Goal: Information Seeking & Learning: Learn about a topic

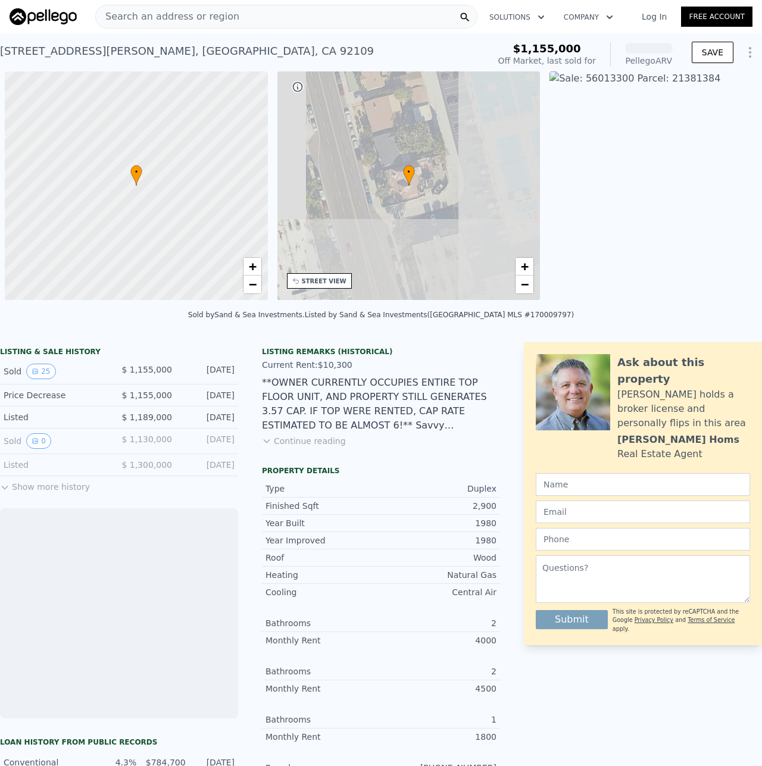
scroll to position [0, 5]
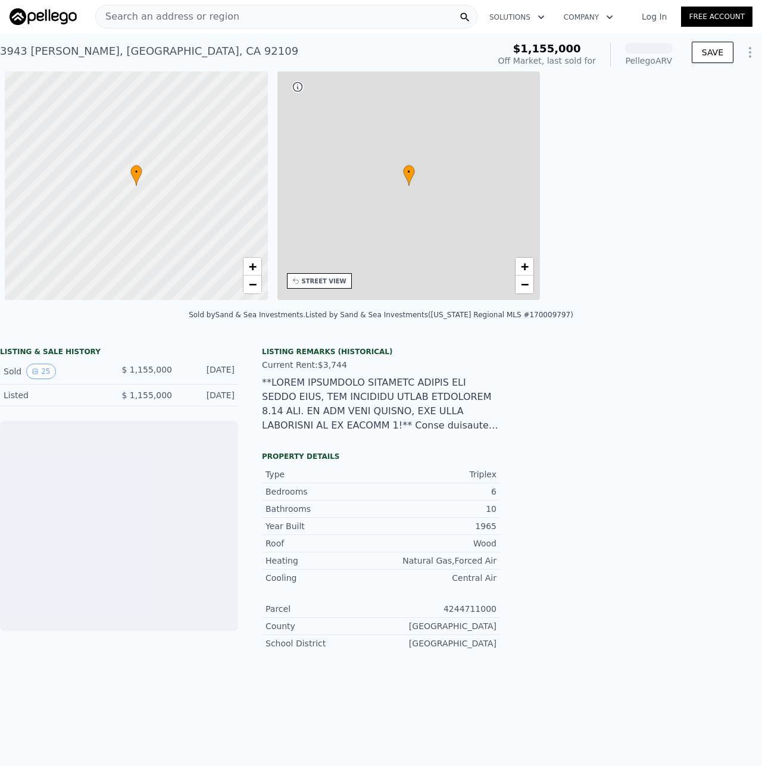
scroll to position [0, 5]
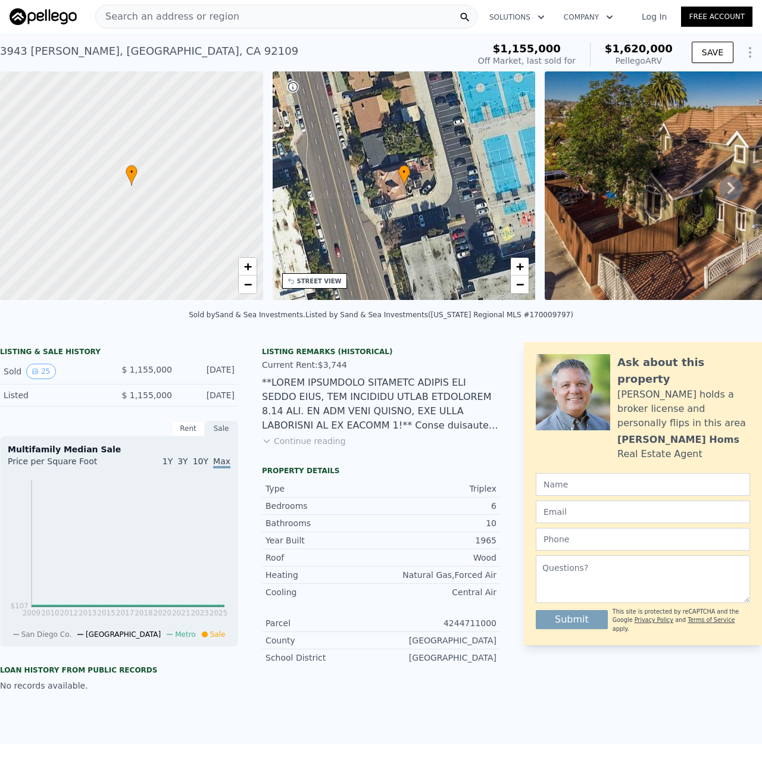
click at [322, 447] on button "Continue reading" at bounding box center [304, 441] width 84 height 12
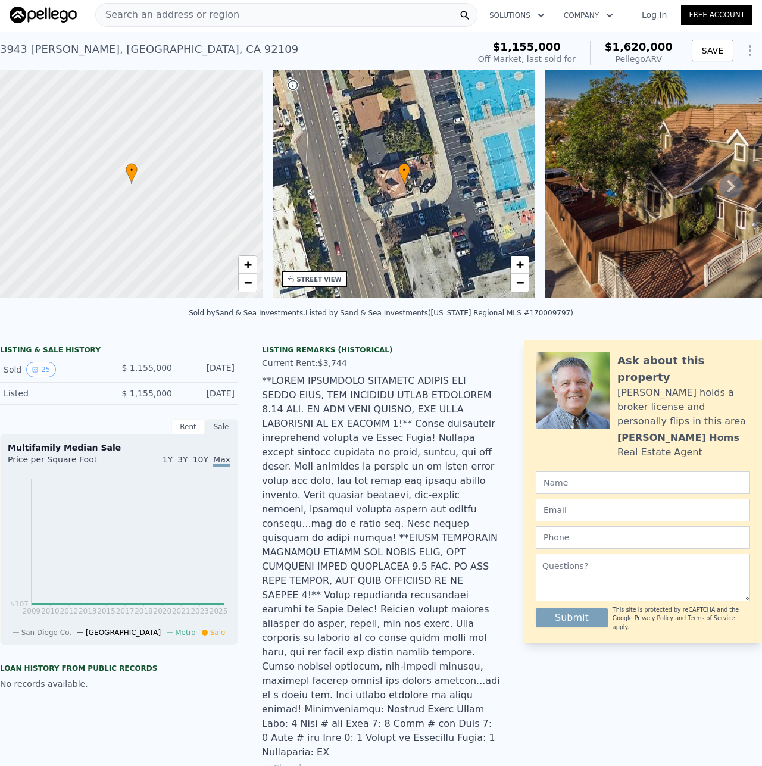
scroll to position [0, 0]
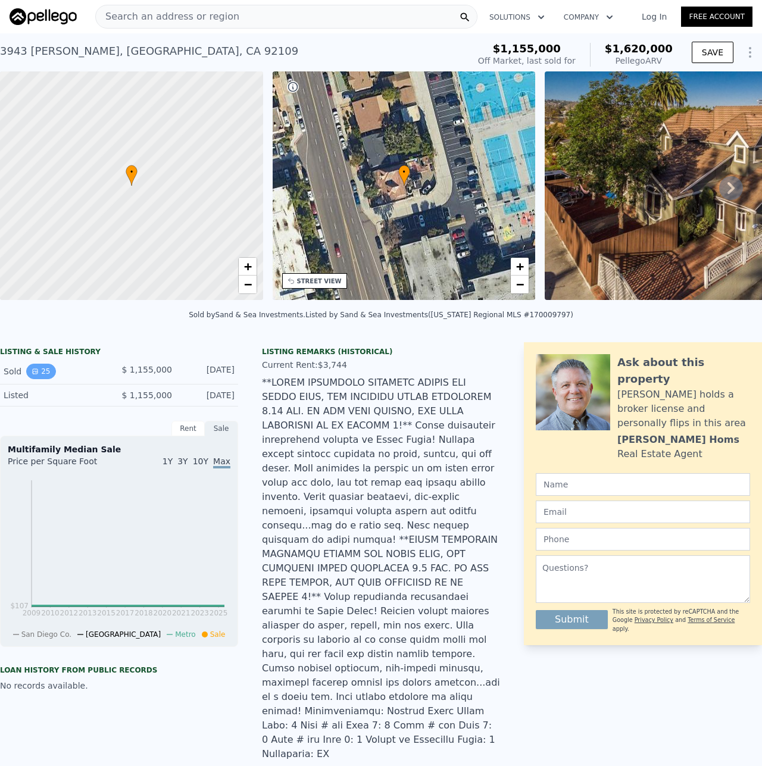
click at [33, 373] on button "25" at bounding box center [40, 371] width 29 height 15
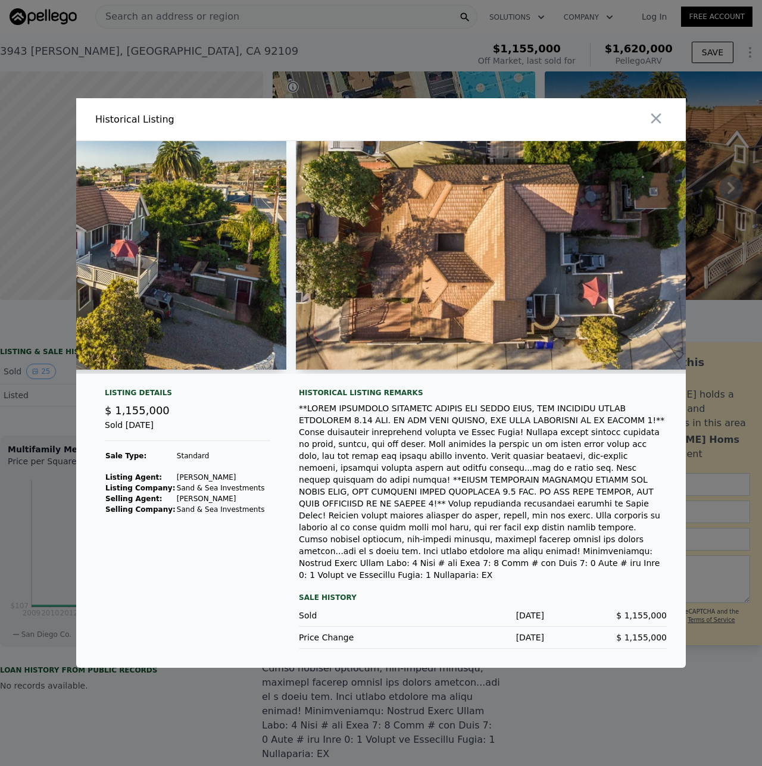
scroll to position [0, 7933]
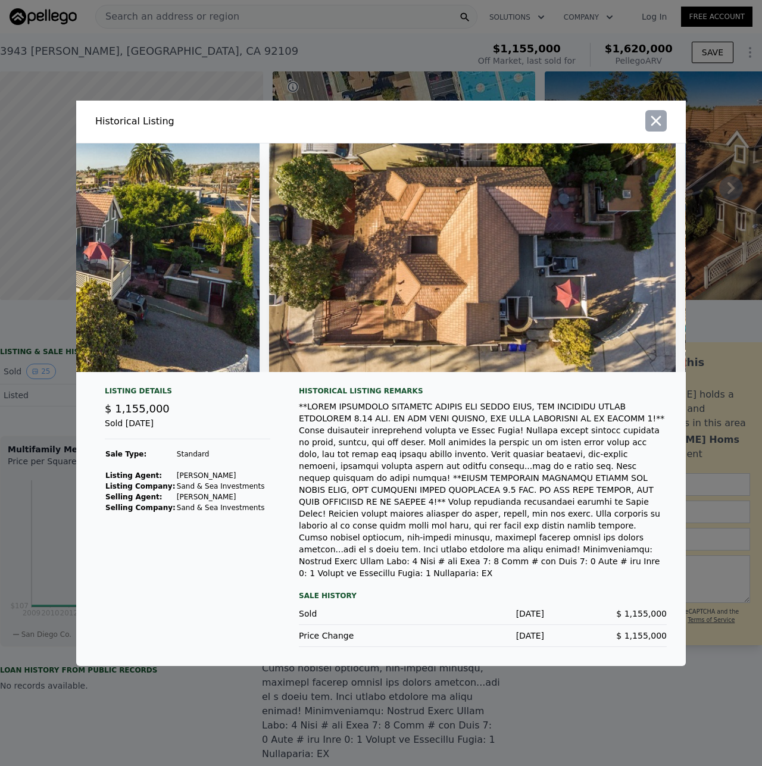
click at [651, 125] on button "button" at bounding box center [655, 120] width 21 height 21
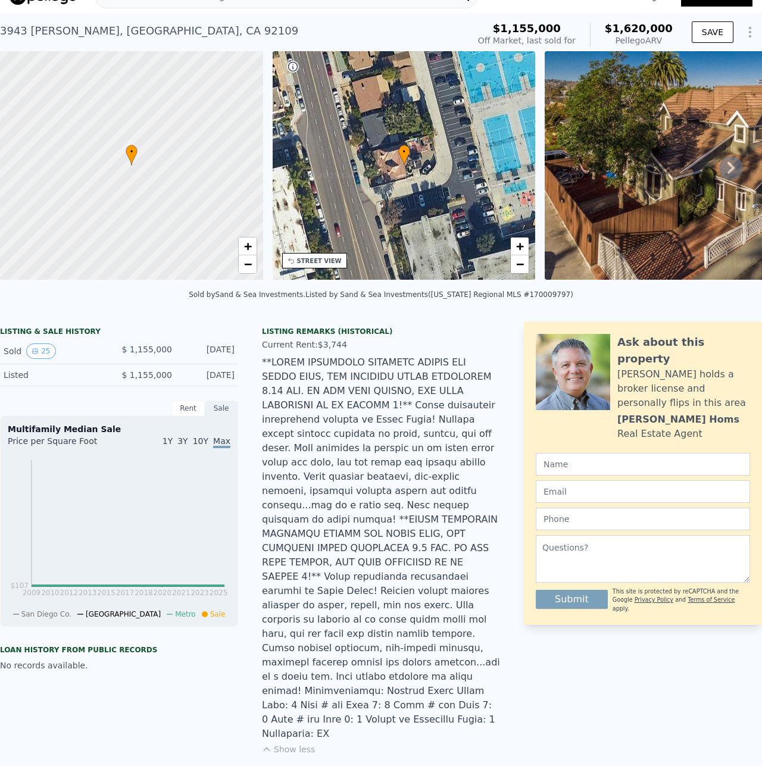
scroll to position [4, 0]
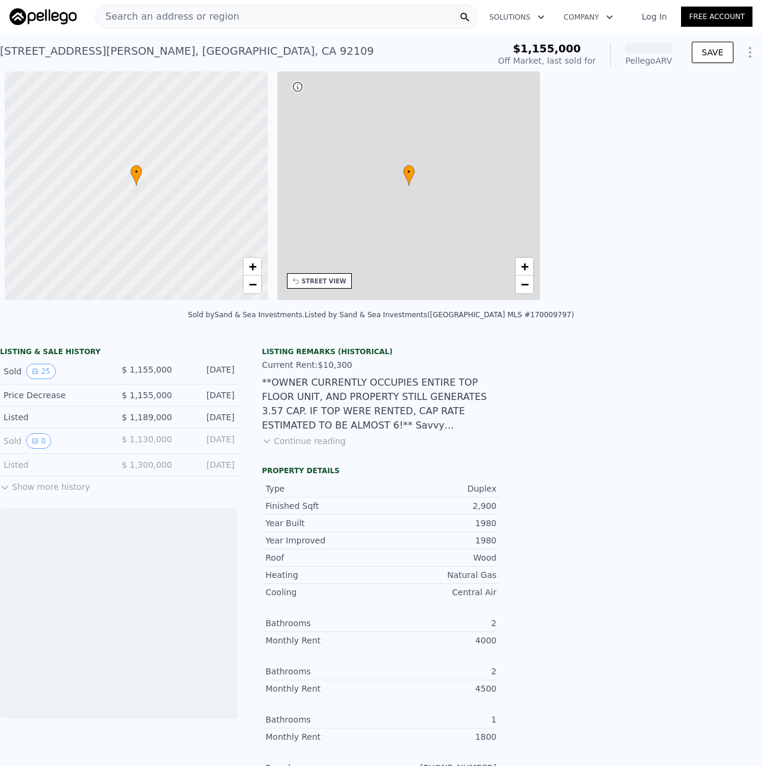
scroll to position [0, 5]
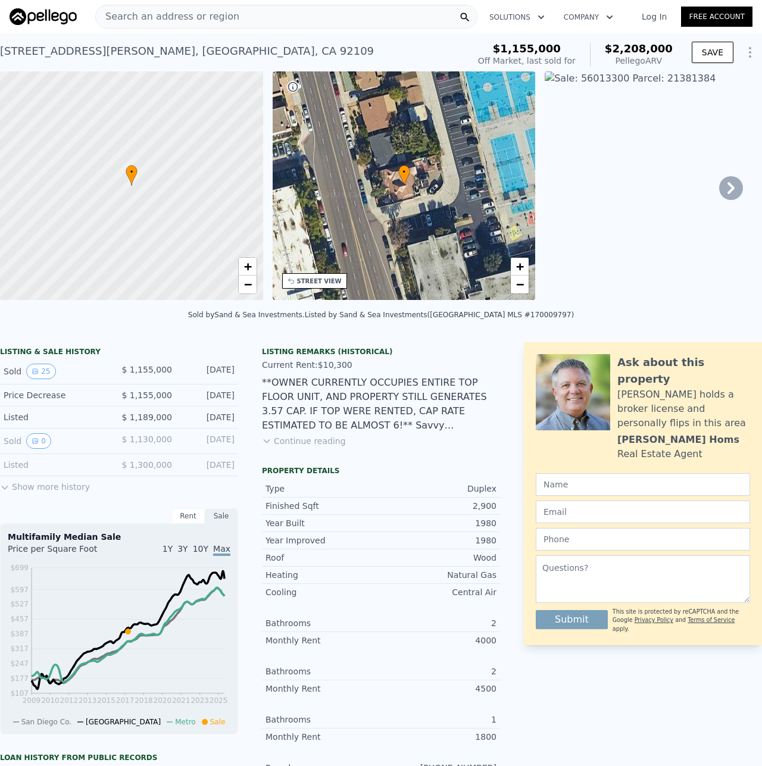
click at [285, 447] on button "Continue reading" at bounding box center [304, 441] width 84 height 12
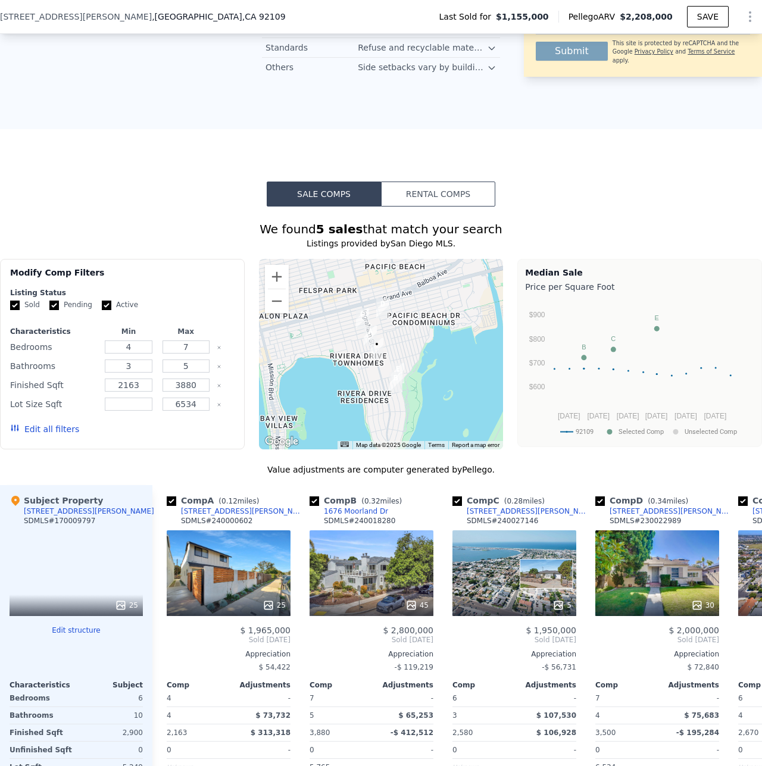
scroll to position [1484, 0]
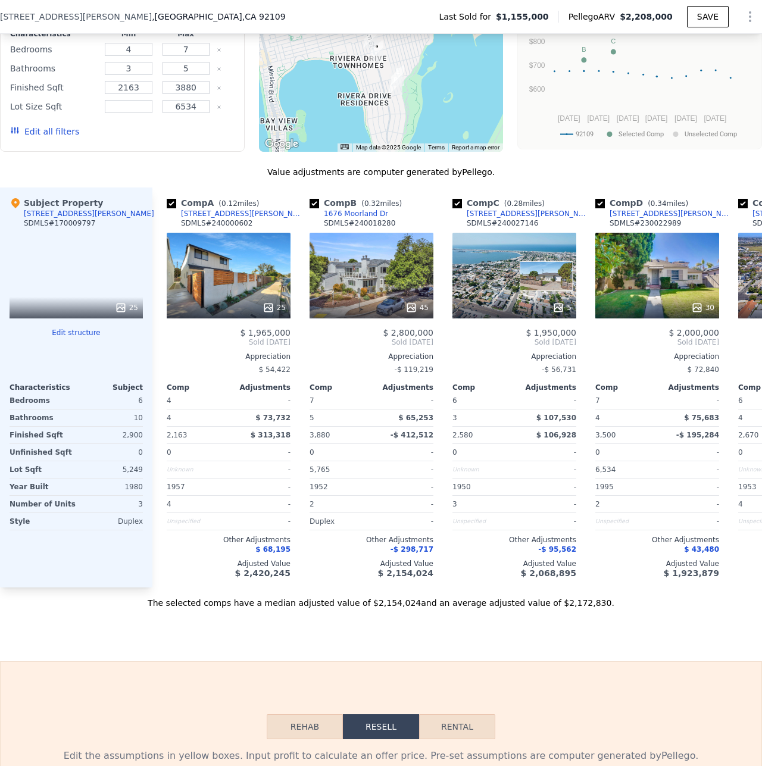
click at [79, 328] on button "Edit structure" at bounding box center [76, 333] width 133 height 10
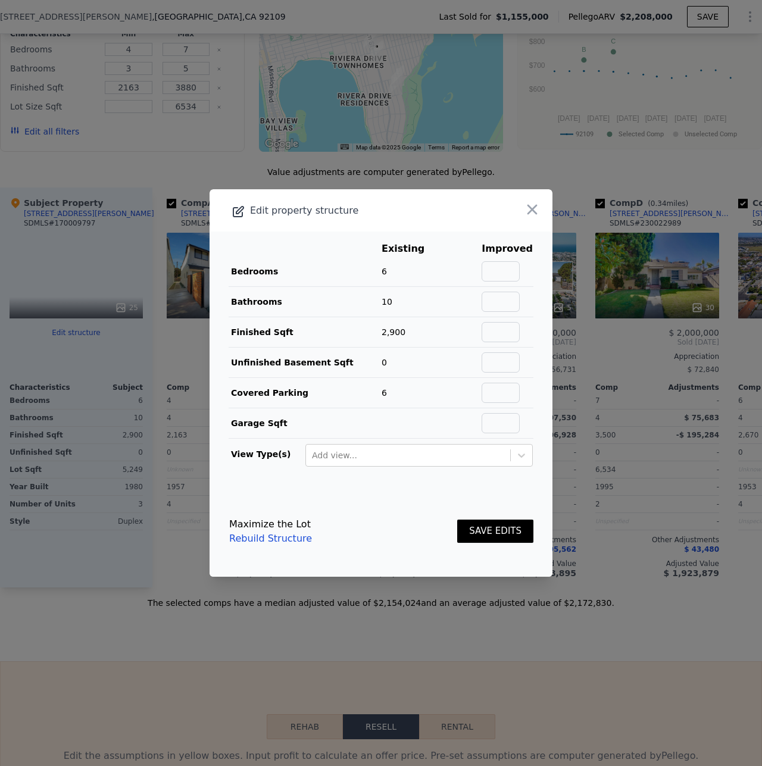
click at [493, 260] on td at bounding box center [507, 272] width 52 height 30
click at [507, 265] on input "text" at bounding box center [501, 271] width 38 height 20
type input "6"
click at [496, 305] on input "text" at bounding box center [501, 302] width 38 height 20
type input "5"
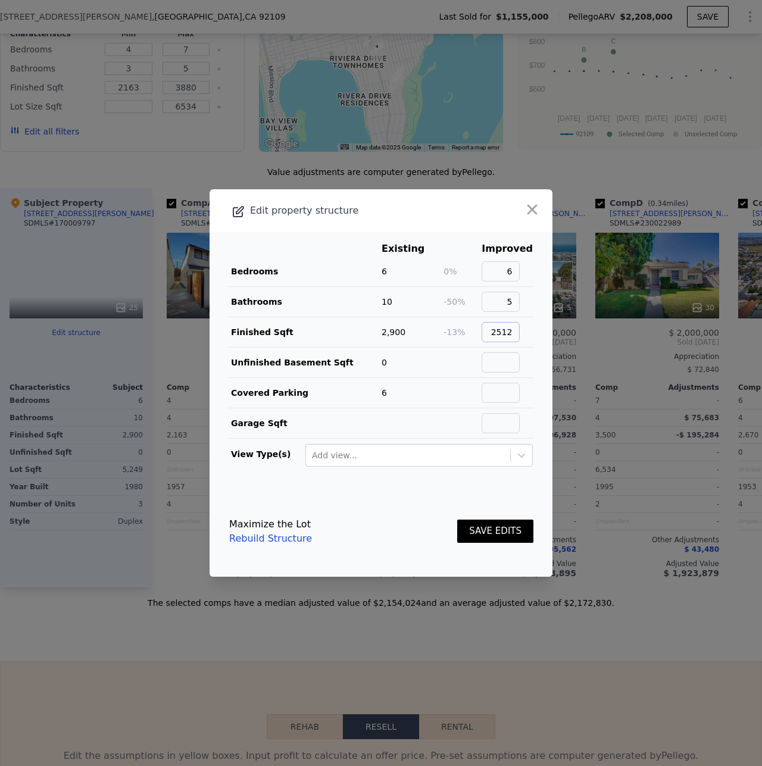
type input "2512"
click at [510, 396] on input "text" at bounding box center [501, 393] width 38 height 20
type input "4"
click at [496, 535] on button "SAVE EDITS" at bounding box center [495, 531] width 76 height 23
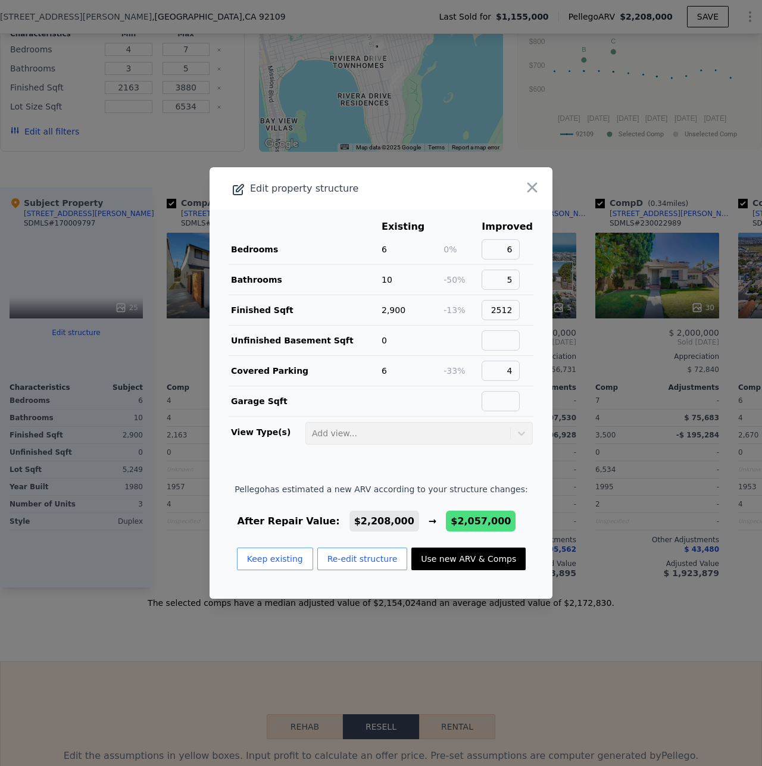
click at [483, 559] on button "Use new ARV & Comps" at bounding box center [468, 559] width 114 height 23
type input "3"
type input "2"
type input "4"
type input "1828"
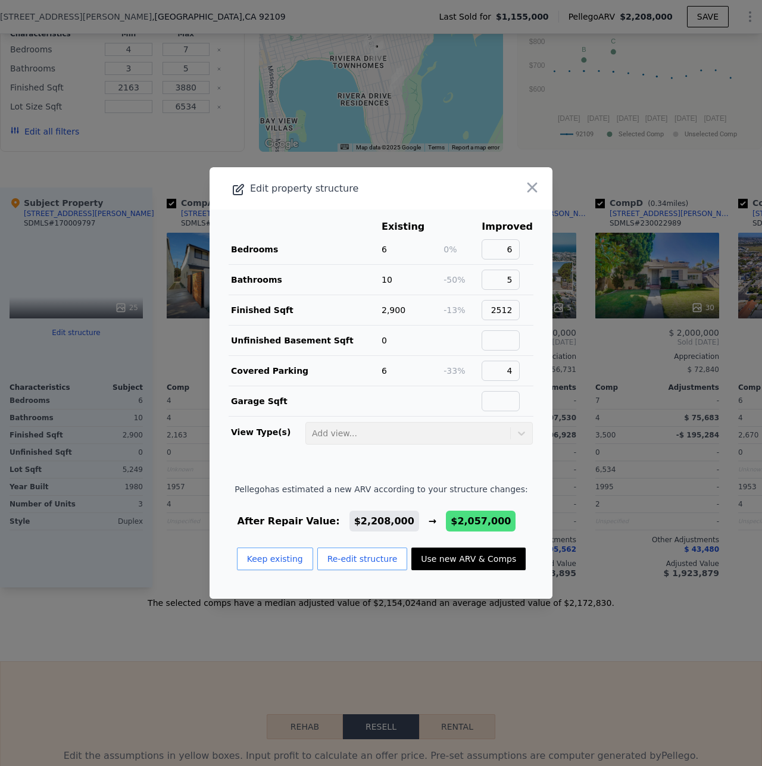
type input "3500"
type input "$ 2,057,000"
type input "$ 677,346"
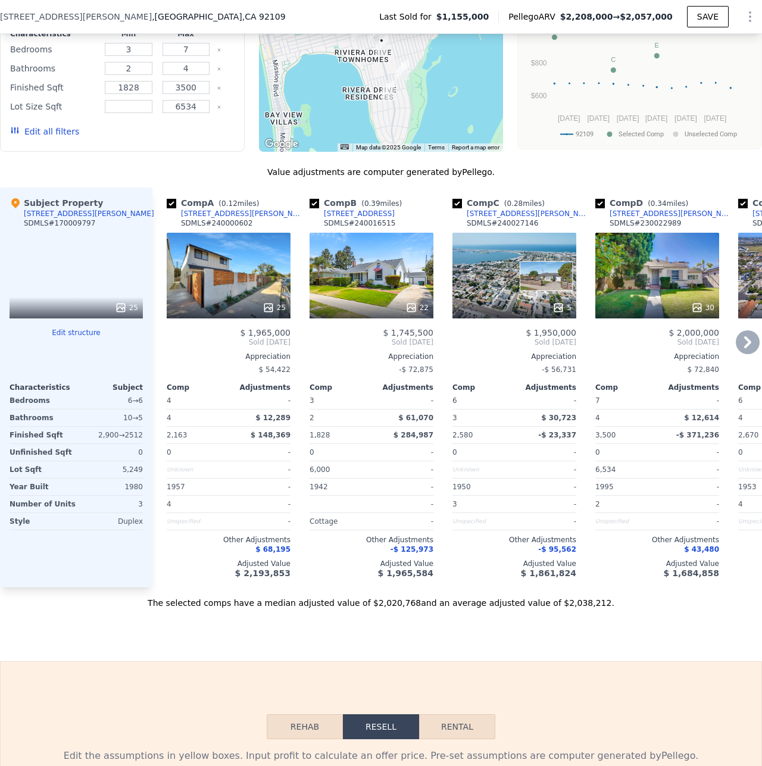
click at [676, 259] on div "30" at bounding box center [657, 276] width 124 height 86
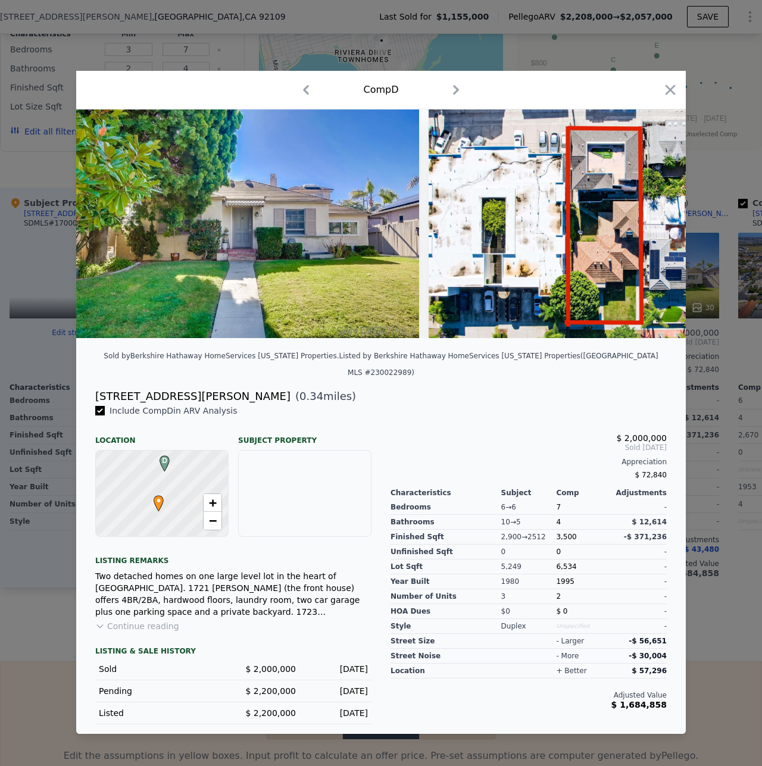
click at [136, 622] on button "Continue reading" at bounding box center [137, 626] width 84 height 12
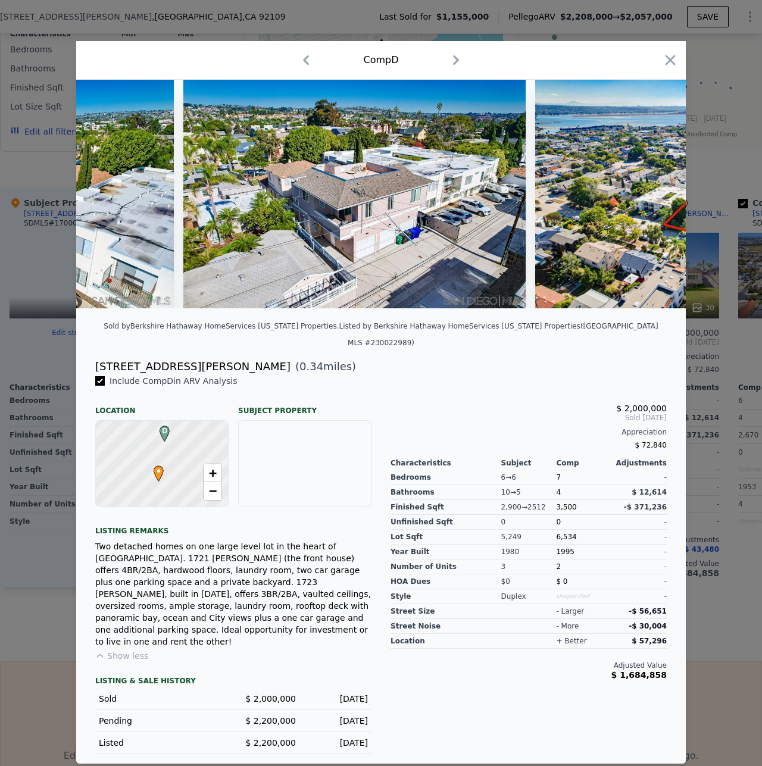
scroll to position [0, 9948]
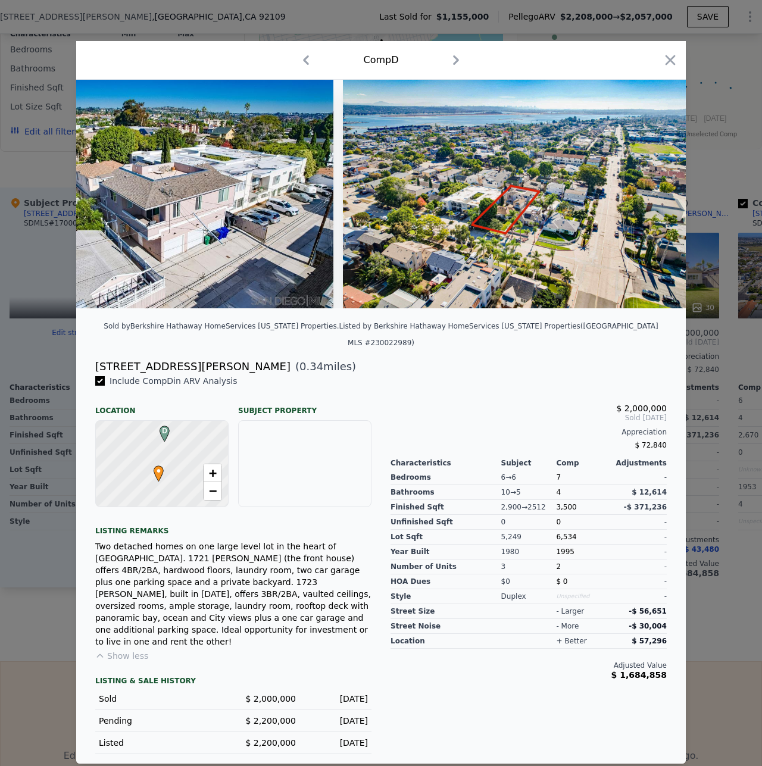
click at [674, 65] on div "Comp D" at bounding box center [381, 60] width 610 height 39
click at [667, 65] on icon "button" at bounding box center [670, 60] width 10 height 10
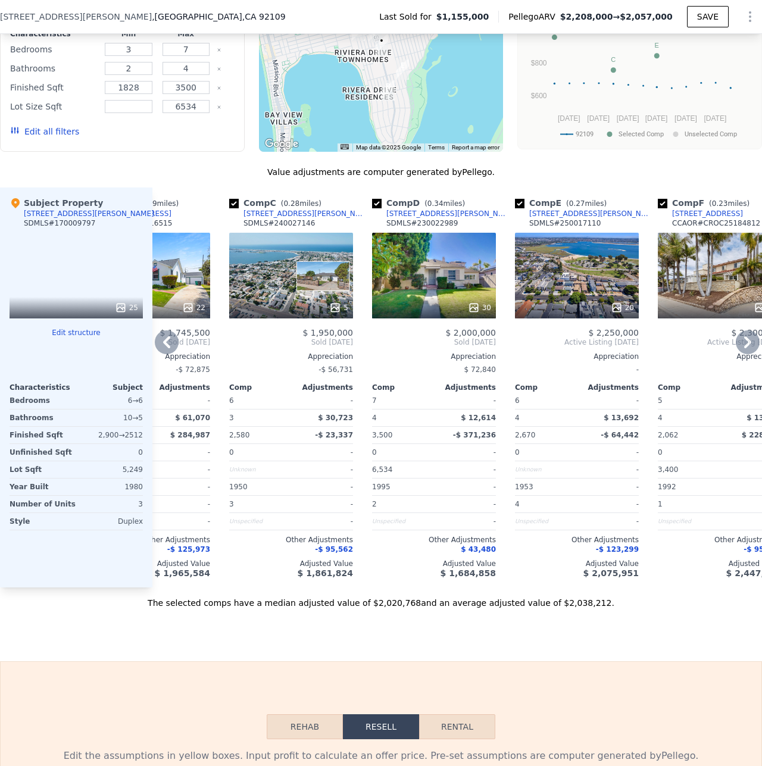
scroll to position [0, 285]
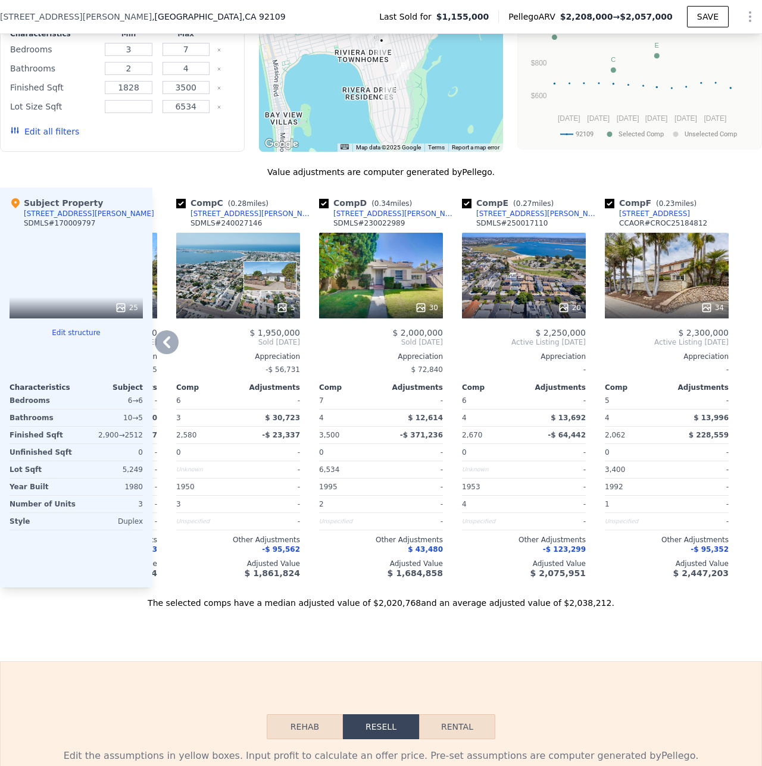
click at [636, 251] on div "34" at bounding box center [667, 276] width 124 height 86
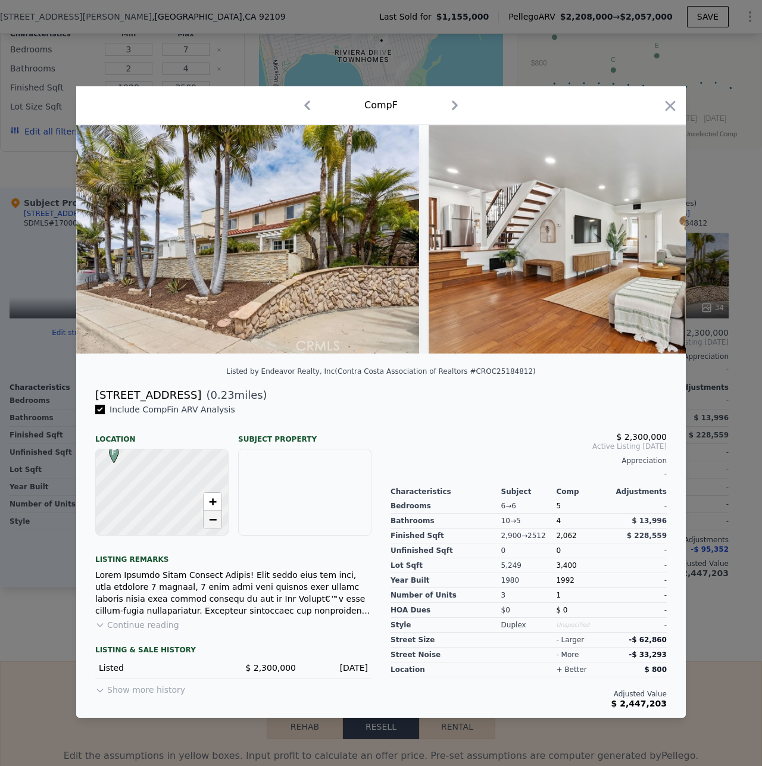
click at [218, 529] on link "−" at bounding box center [213, 520] width 18 height 18
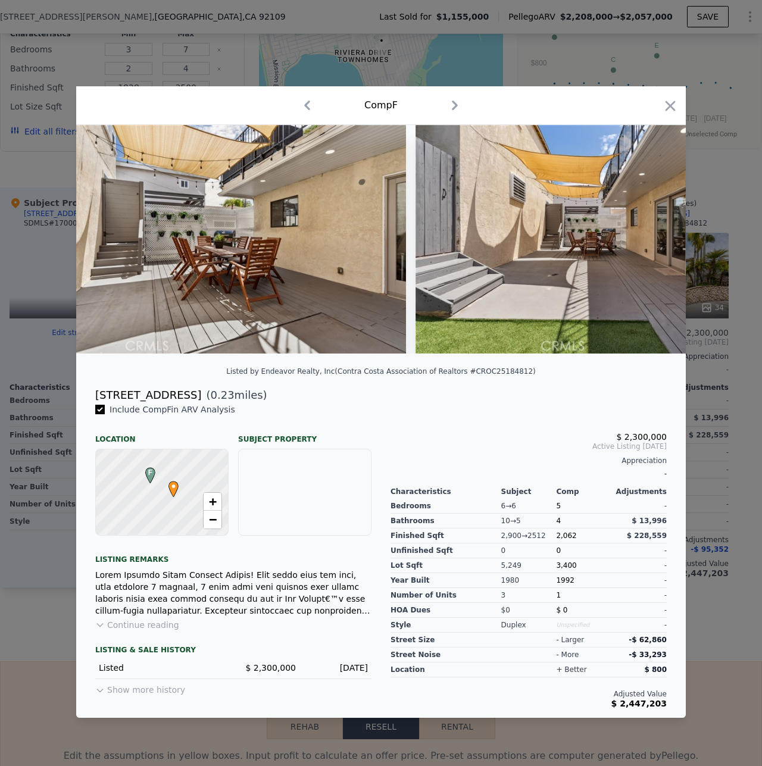
scroll to position [0, 11244]
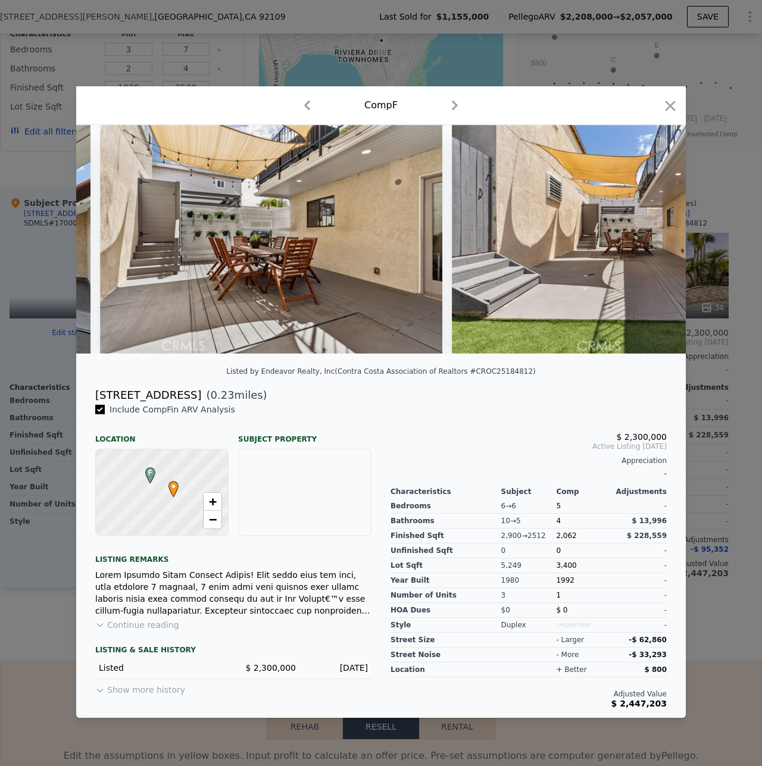
click at [162, 617] on div at bounding box center [233, 593] width 276 height 48
click at [158, 628] on button "Continue reading" at bounding box center [137, 625] width 84 height 12
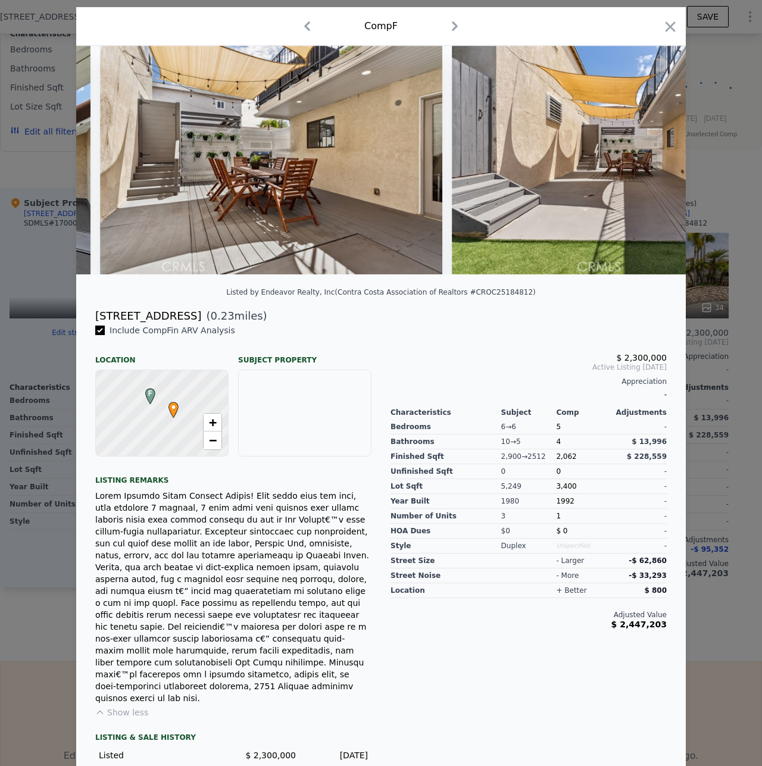
scroll to position [32, 0]
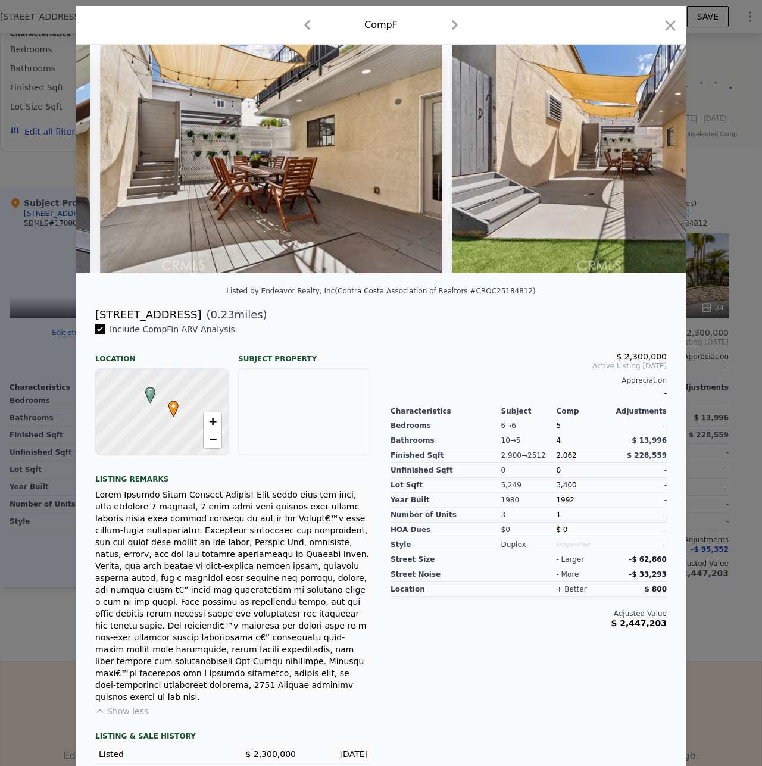
click at [20, 648] on div at bounding box center [381, 383] width 762 height 766
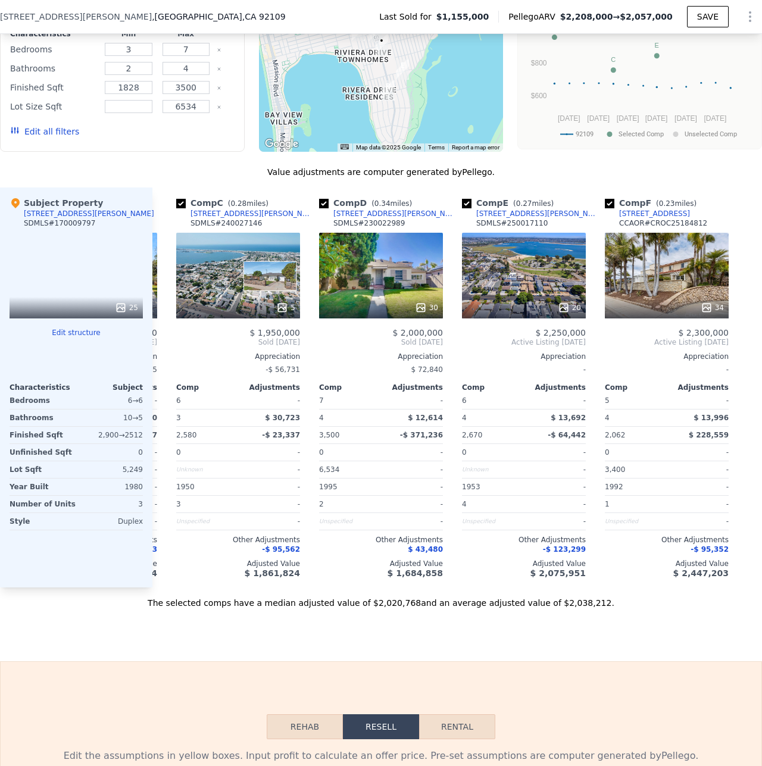
type input "4"
type input "3"
type input "5"
type input "2163"
type input "3880"
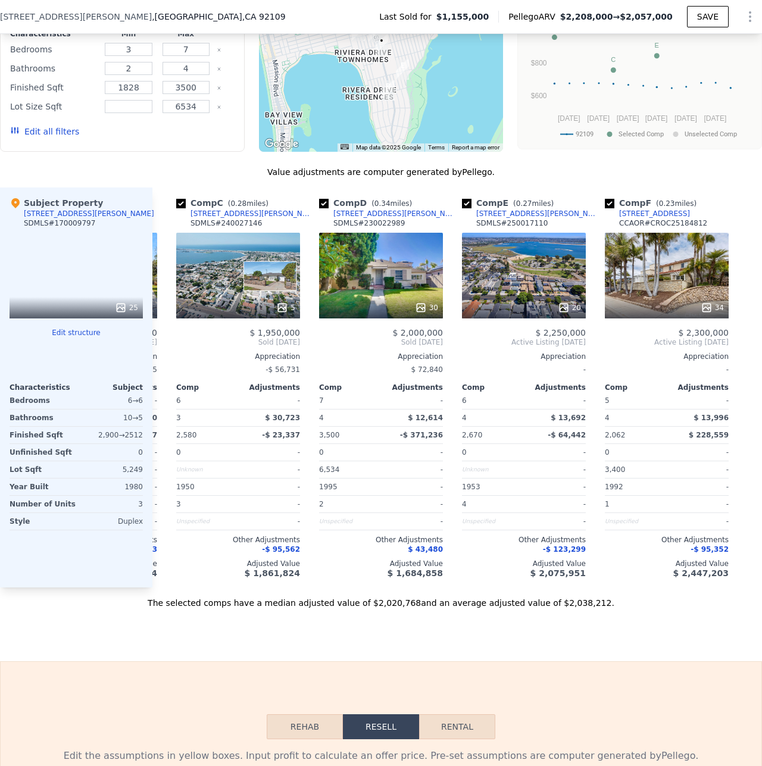
type input "$ 2,208,000"
type input "$ 819,890"
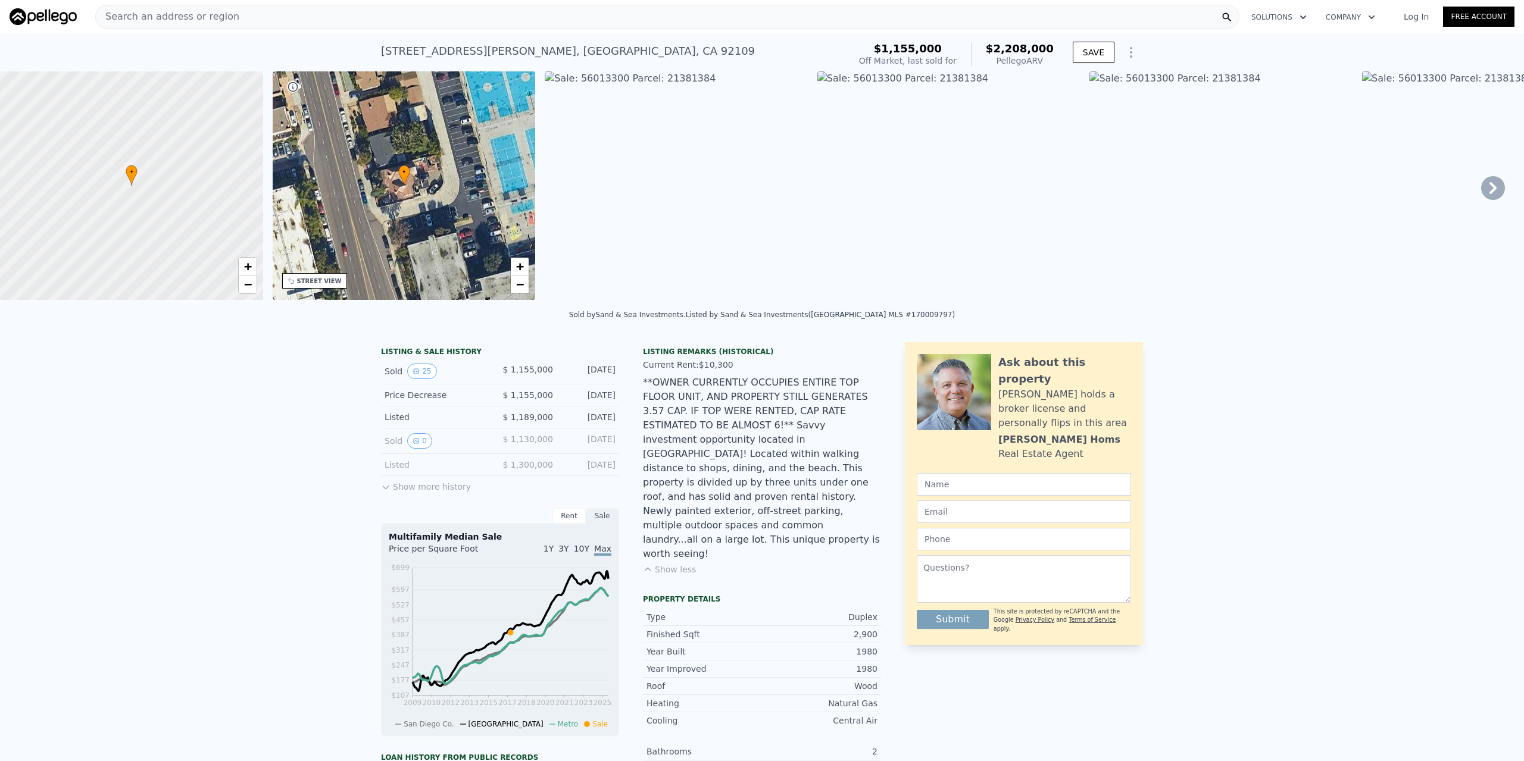
click at [437, 12] on div "Search an address or region" at bounding box center [667, 17] width 1144 height 24
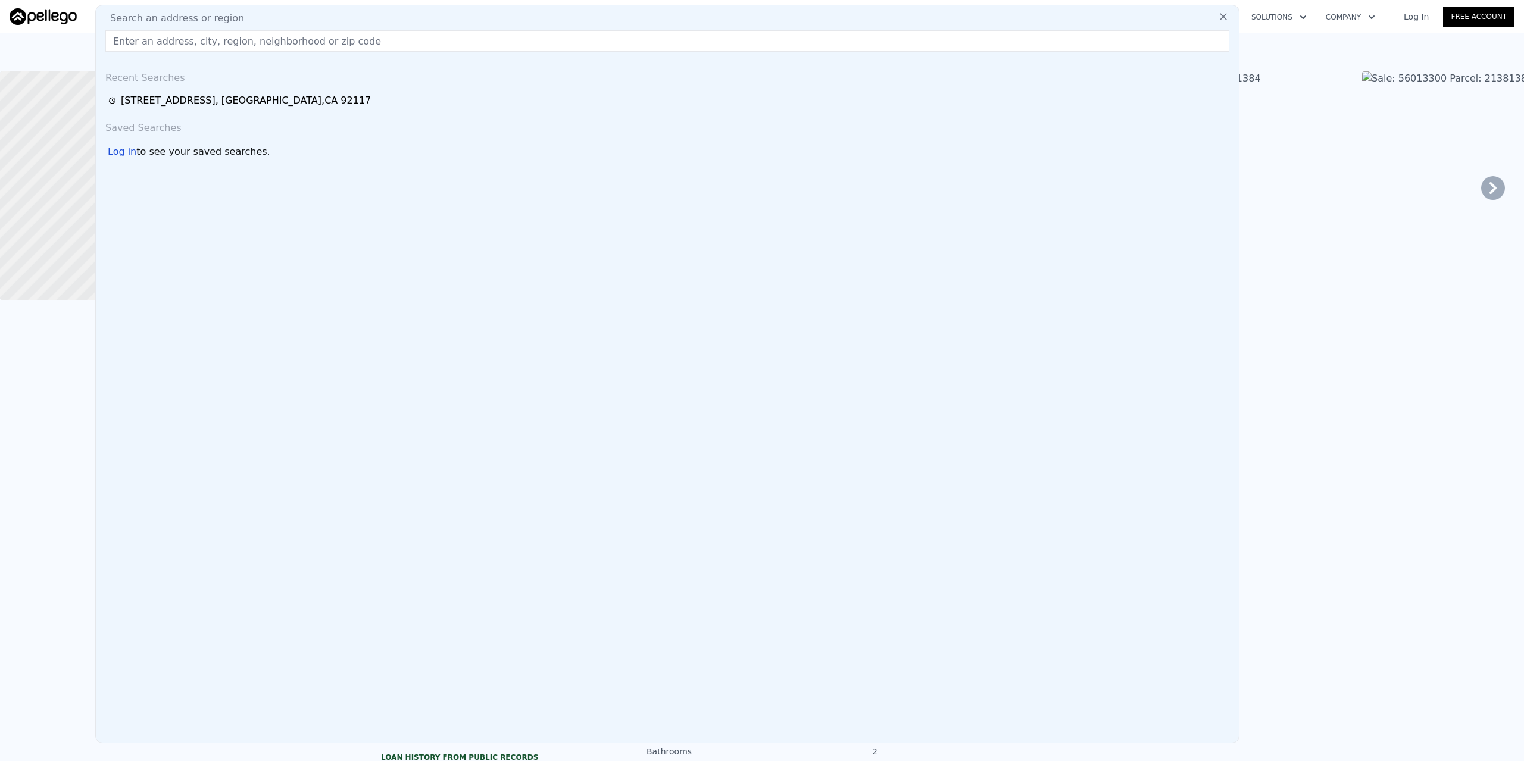
click at [223, 40] on input "text" at bounding box center [667, 40] width 1124 height 21
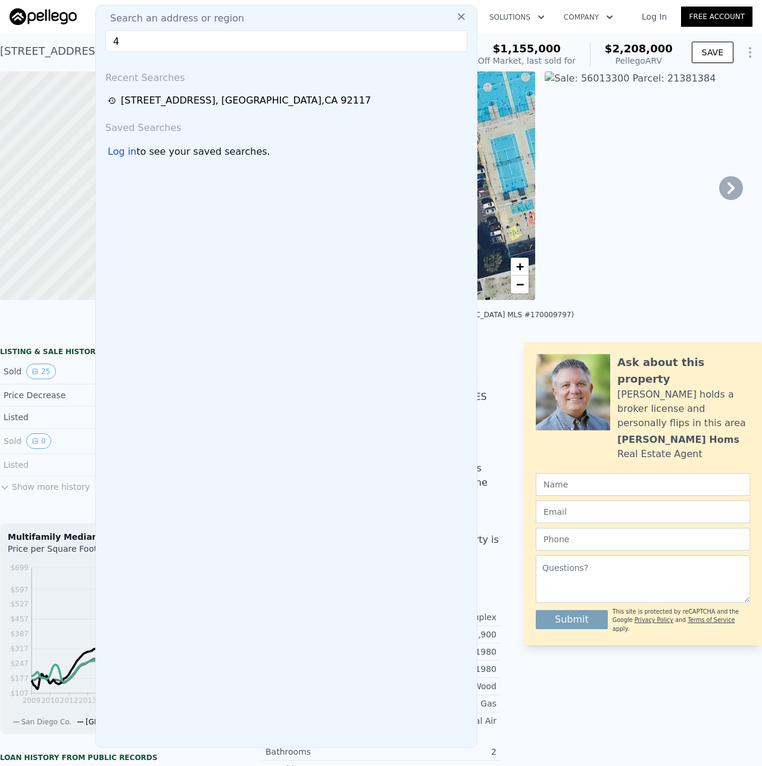
click at [181, 39] on input "4" at bounding box center [286, 40] width 362 height 21
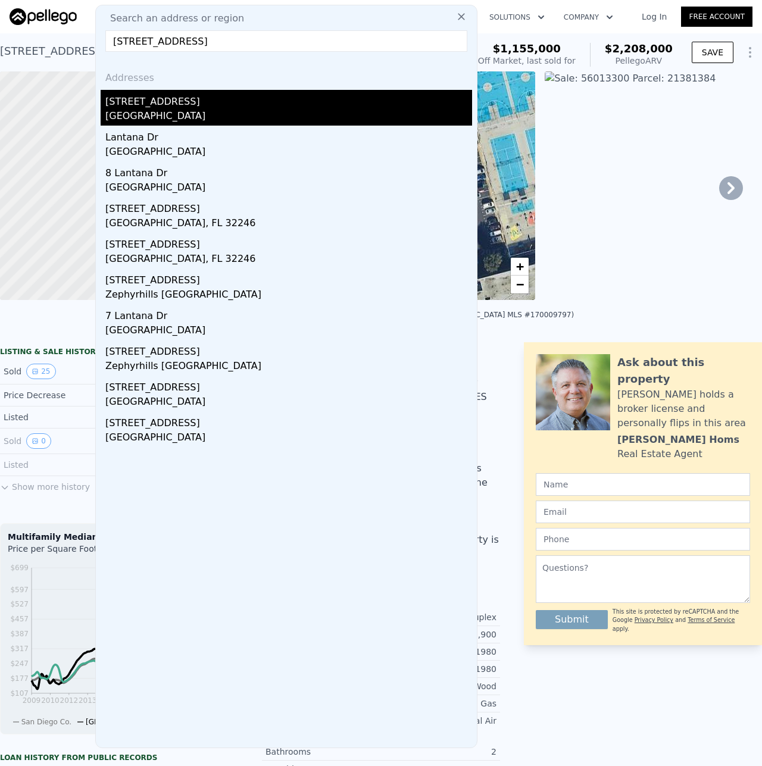
type input "4834 lantana dr"
click at [154, 107] on div "4834 Lantana Dr # 44" at bounding box center [288, 99] width 367 height 19
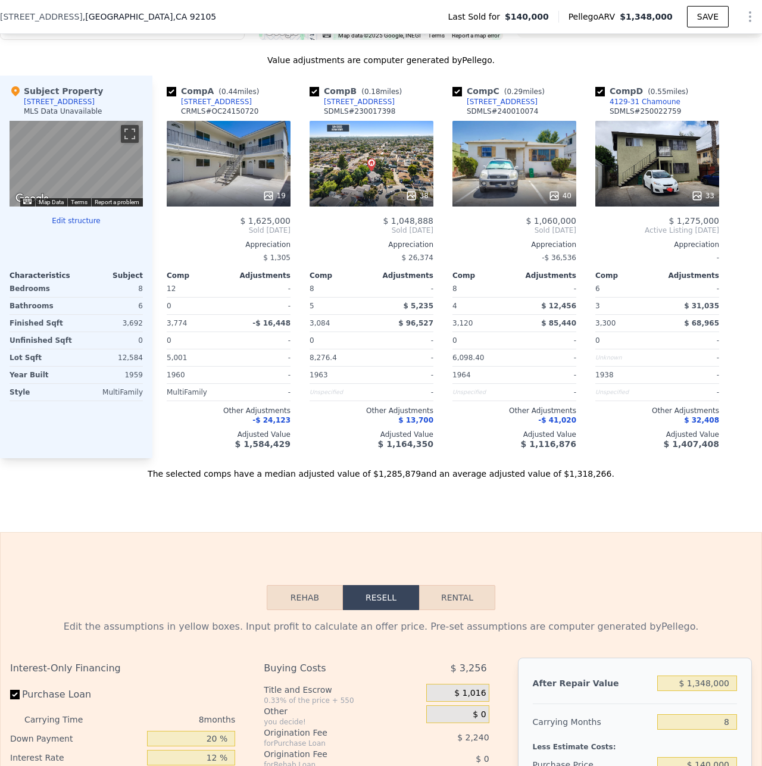
scroll to position [1186, 0]
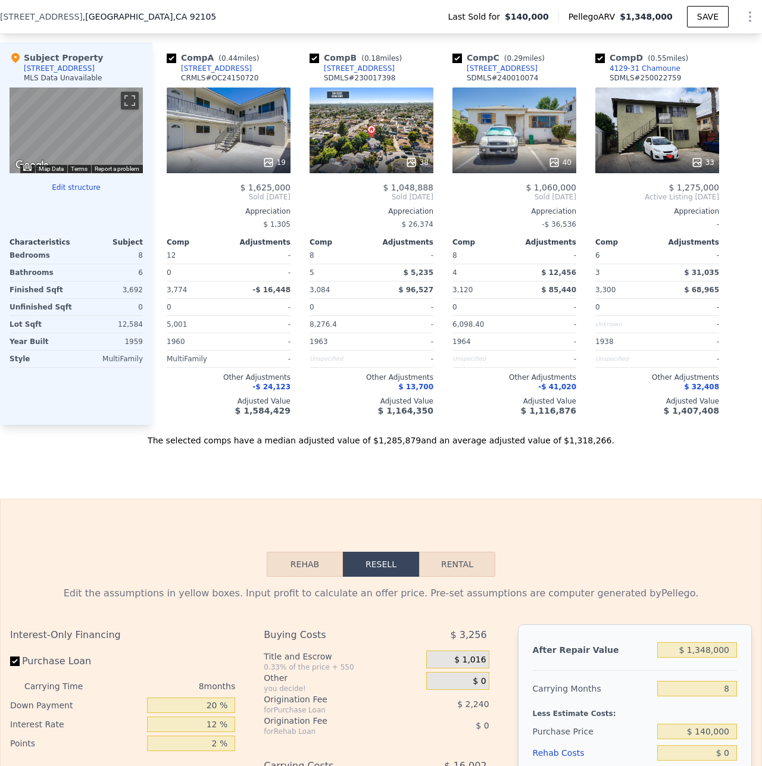
click at [354, 73] on div "3632-34 Roselawn Ave" at bounding box center [359, 69] width 71 height 10
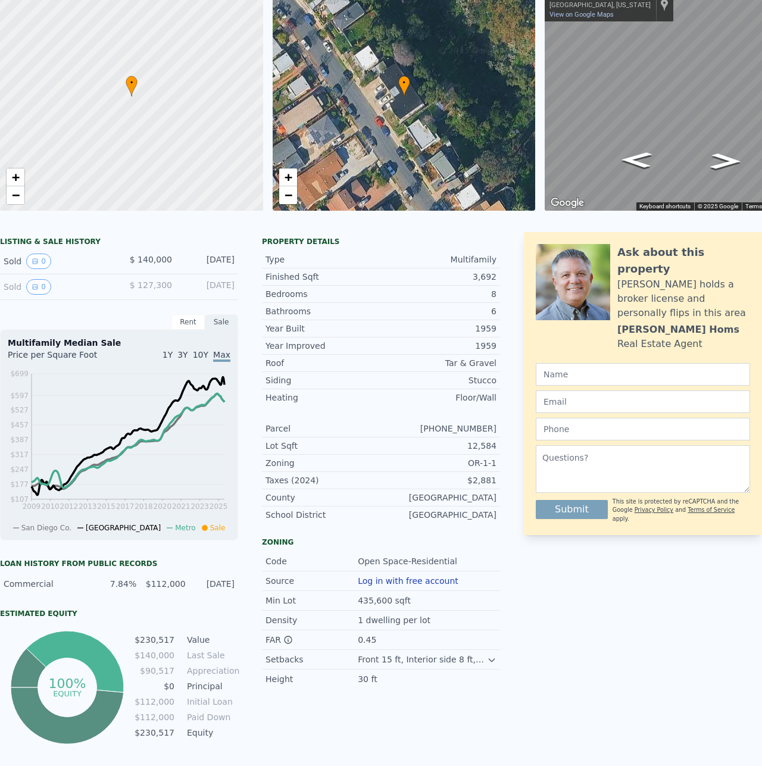
scroll to position [0, 0]
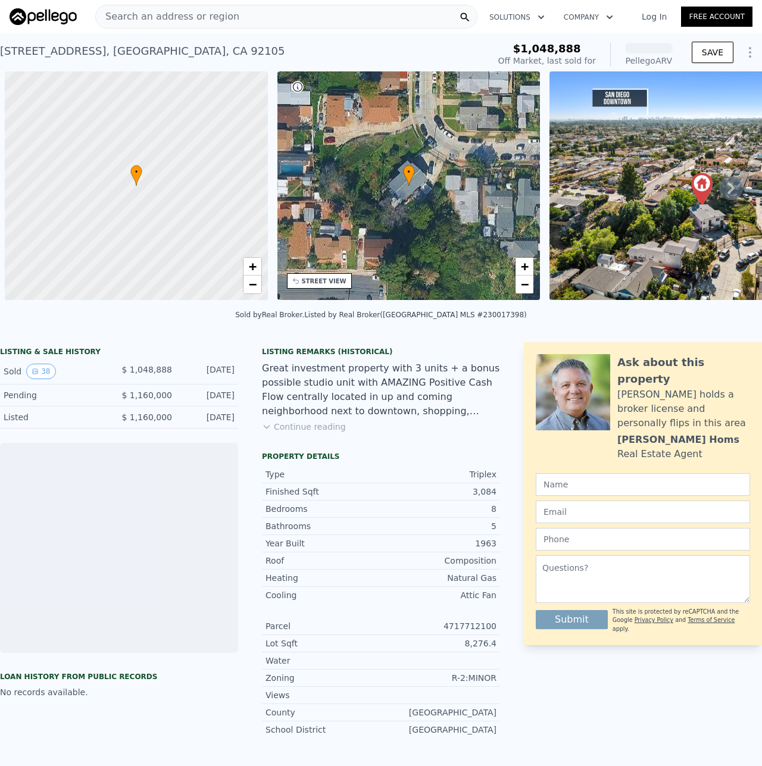
scroll to position [0, 5]
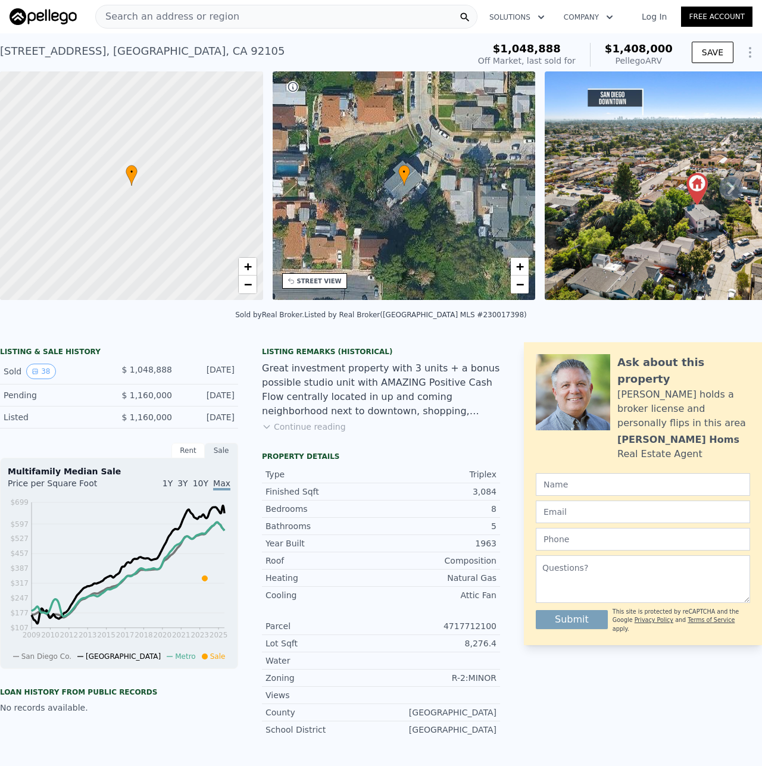
click at [275, 433] on button "Continue reading" at bounding box center [304, 427] width 84 height 12
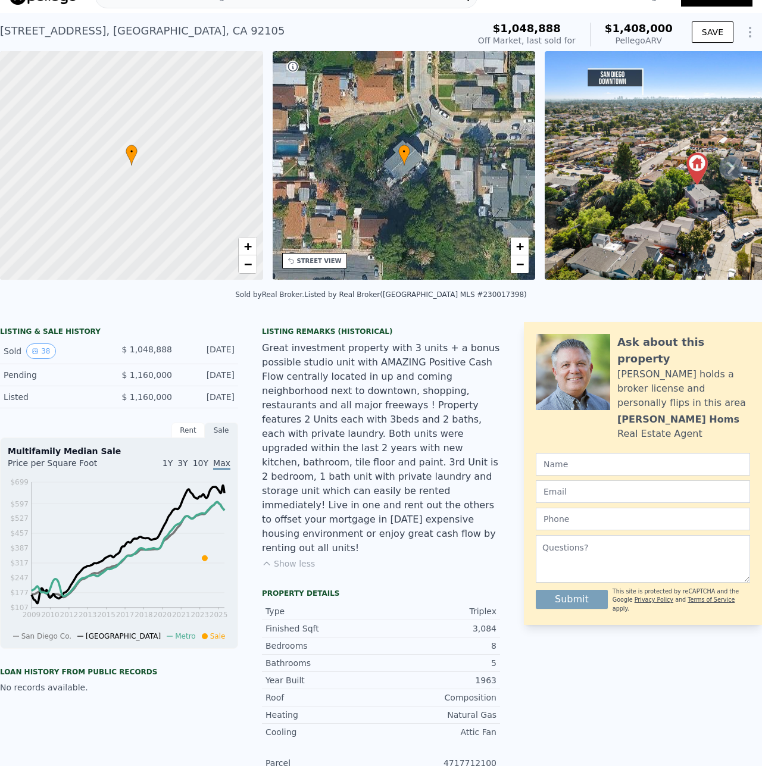
scroll to position [4, 0]
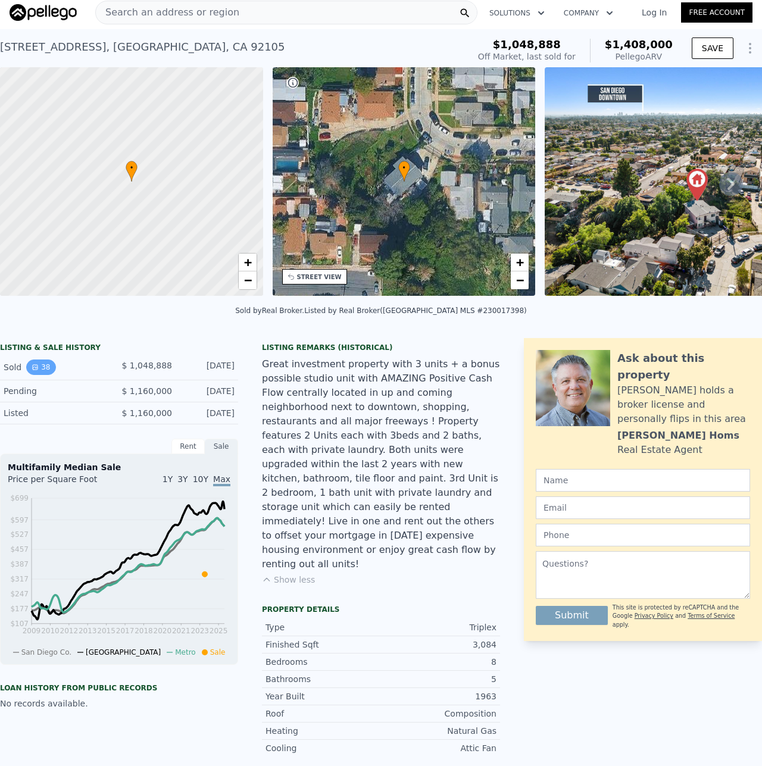
click at [32, 371] on icon "View historical data" at bounding box center [35, 367] width 7 height 7
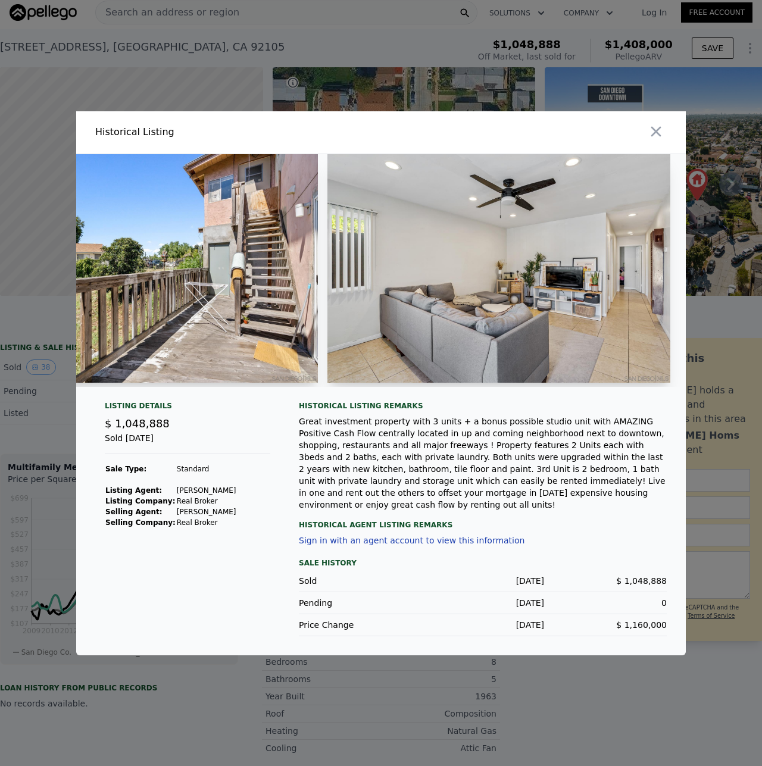
scroll to position [0, 5711]
